Goal: Navigation & Orientation: Find specific page/section

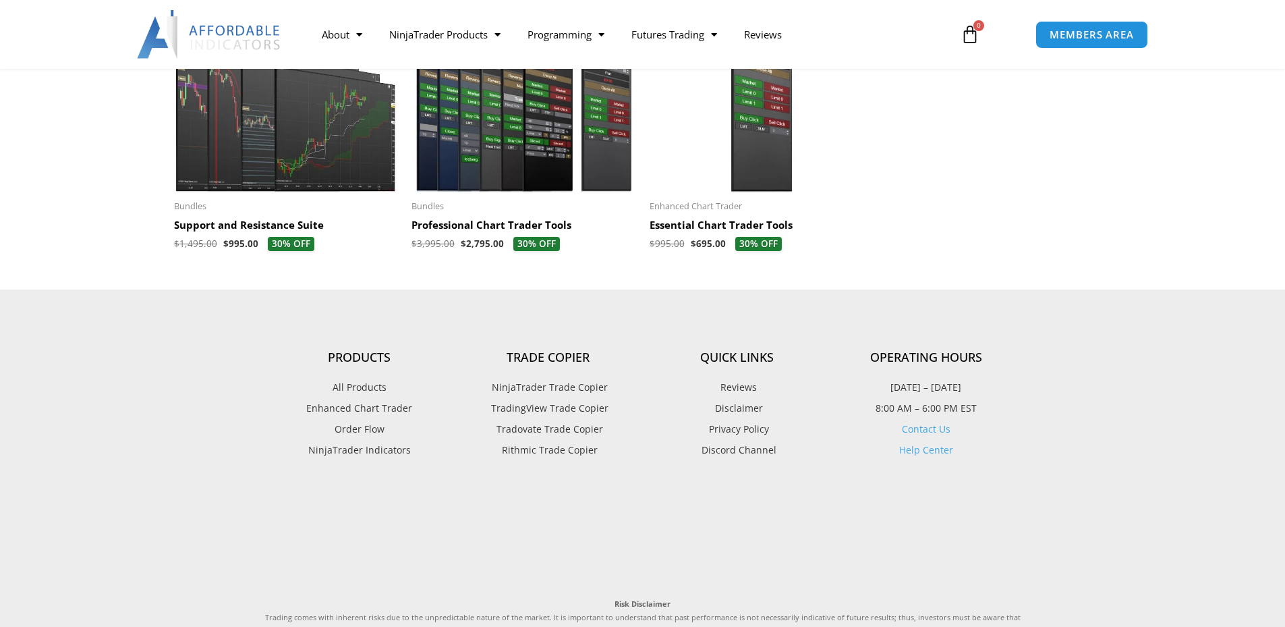
scroll to position [4184, 0]
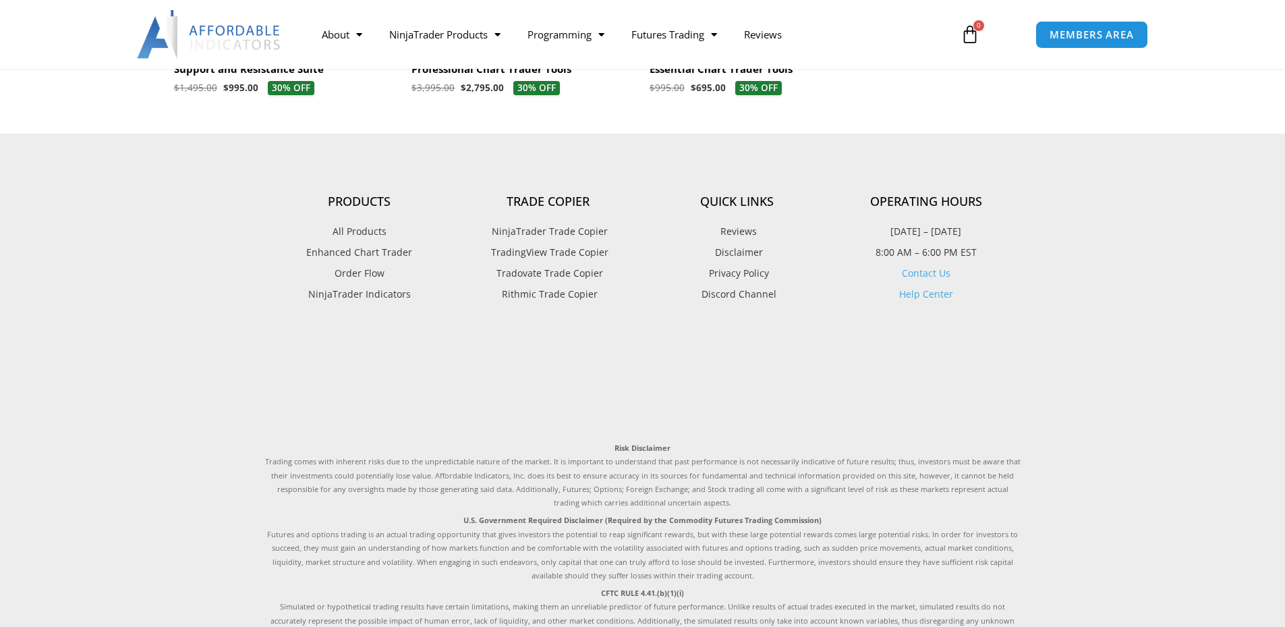
click at [413, 303] on link "NinjaTrader Indicators" at bounding box center [359, 294] width 189 height 18
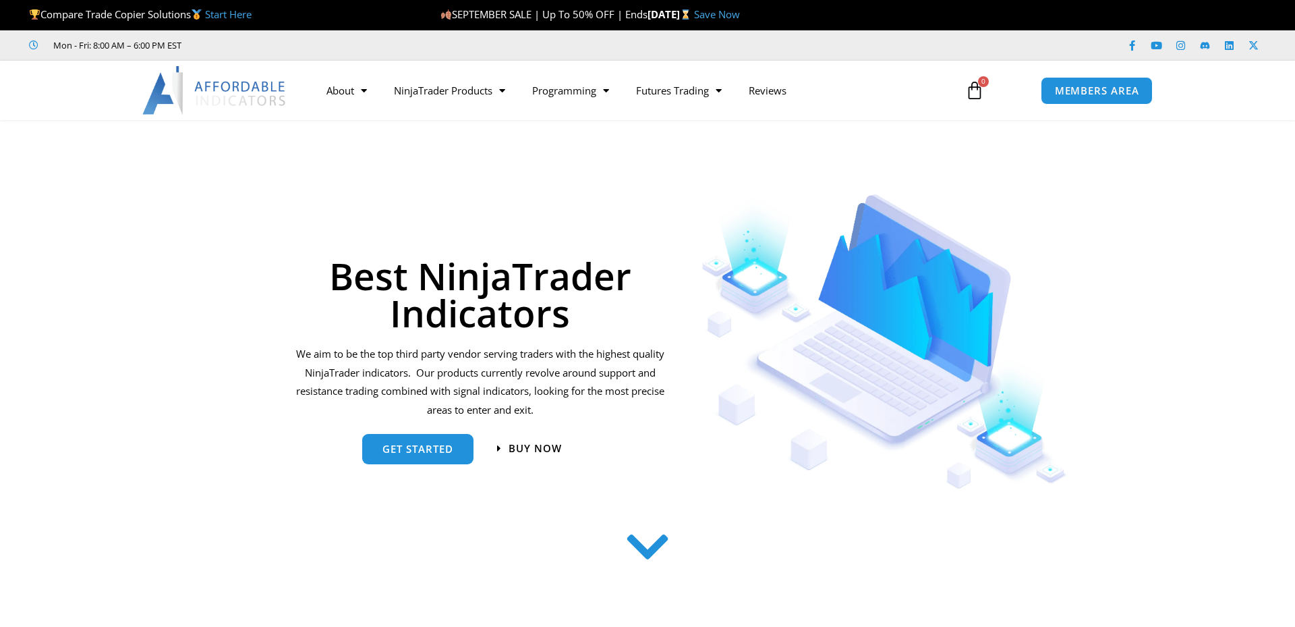
scroll to position [3264, 0]
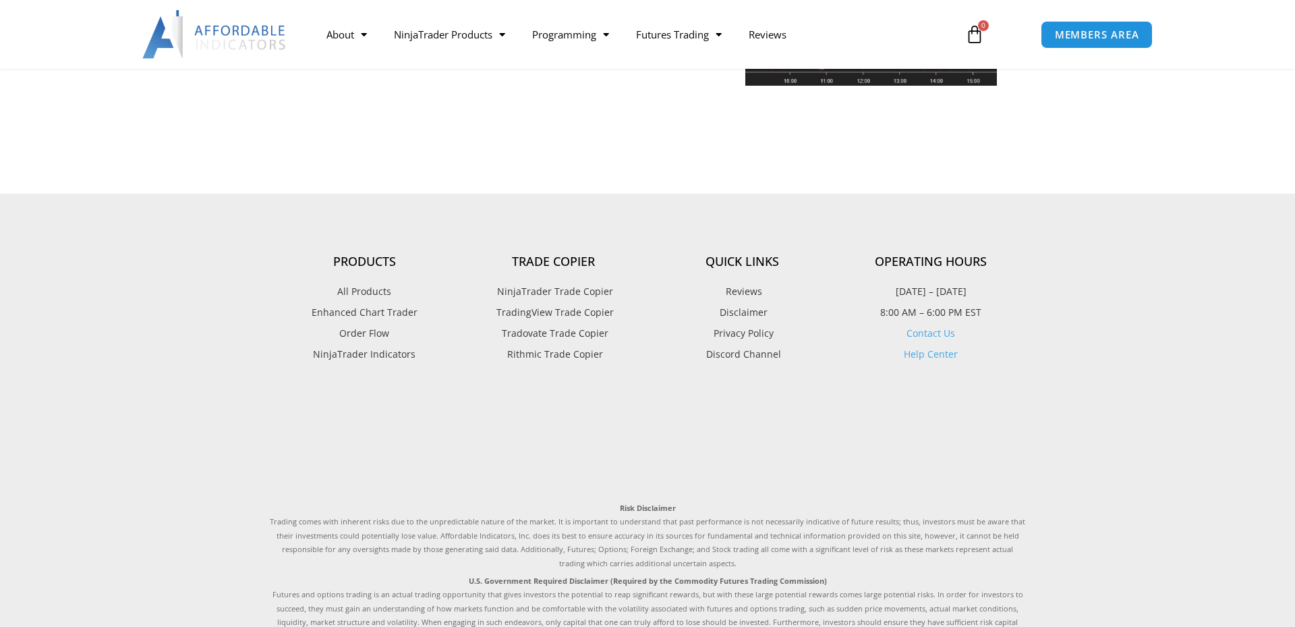
click at [291, 325] on link "Order Flow" at bounding box center [364, 334] width 189 height 18
